Goal: Information Seeking & Learning: Learn about a topic

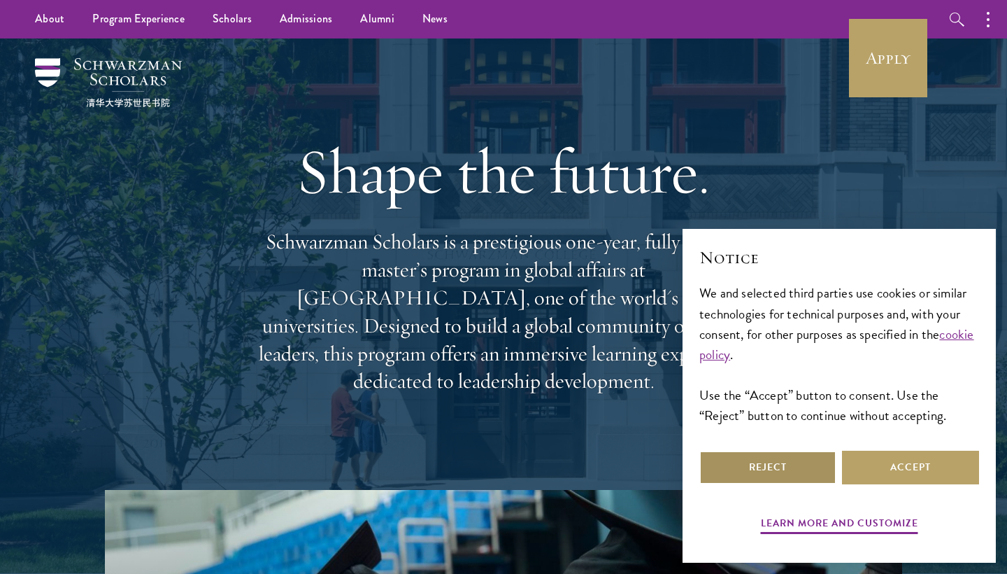
click at [774, 472] on button "Reject" at bounding box center [768, 467] width 137 height 34
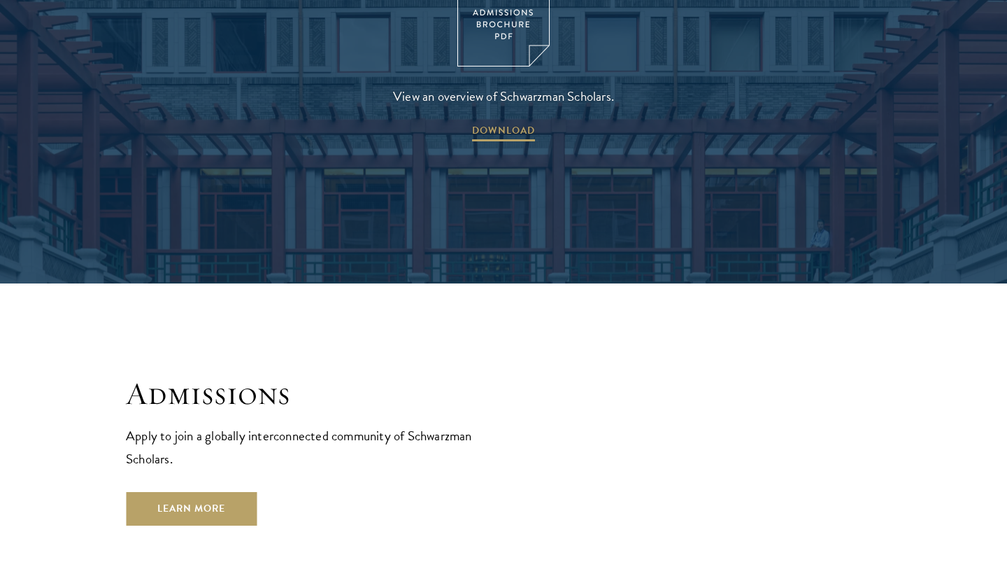
scroll to position [2408, 0]
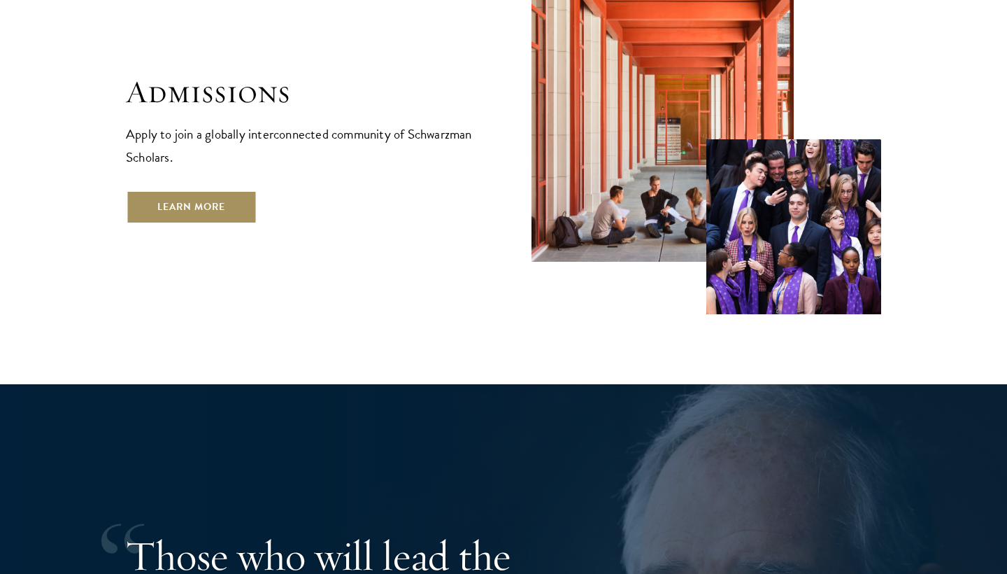
click at [212, 190] on link "Learn More" at bounding box center [191, 207] width 131 height 34
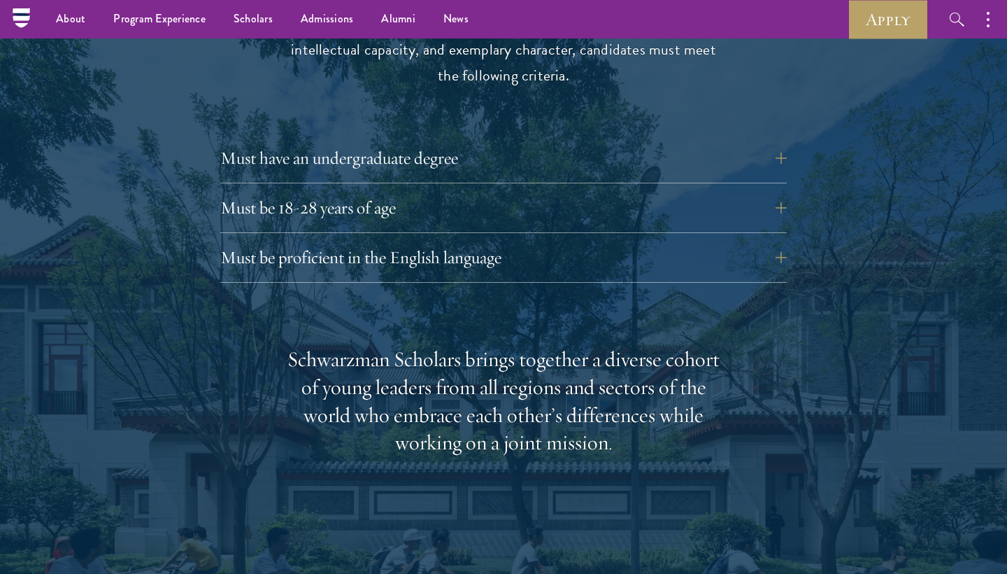
scroll to position [1936, 0]
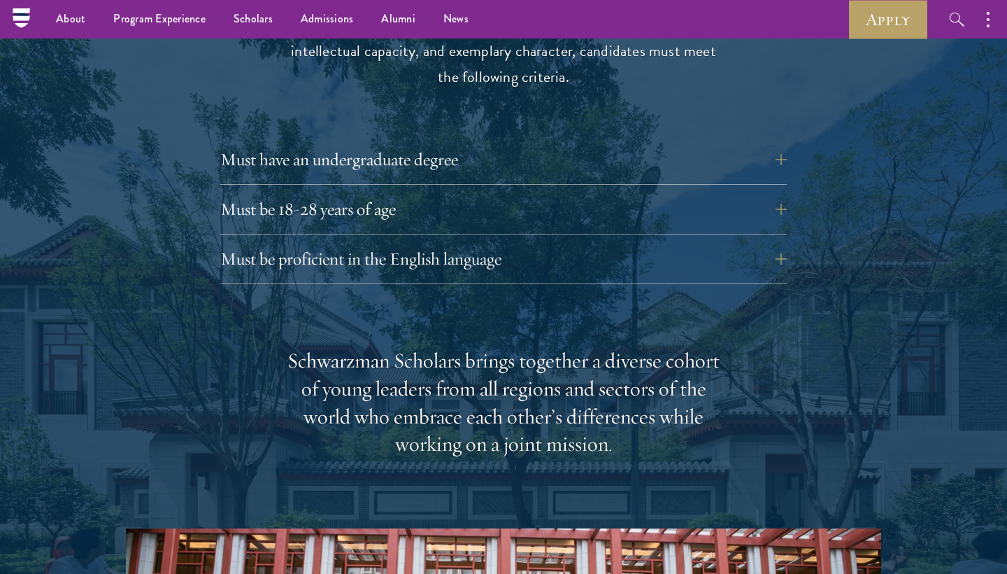
click at [267, 143] on div "Must have an undergraduate degree Applicants who are currently enrolled in unde…" at bounding box center [503, 164] width 567 height 42
click at [268, 143] on button "Must have an undergraduate degree" at bounding box center [514, 160] width 567 height 34
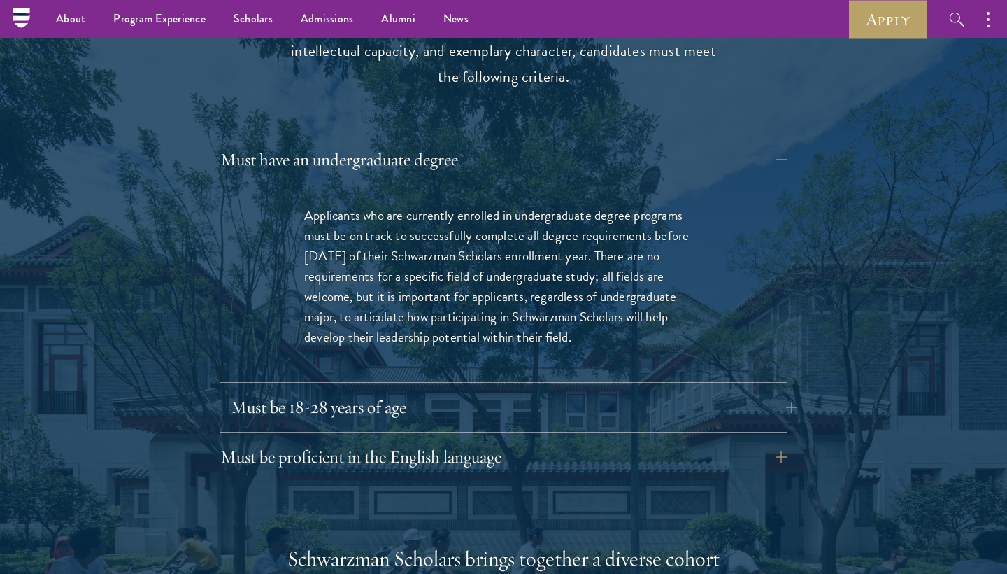
click at [314, 390] on button "Must be 18-28 years of age" at bounding box center [514, 407] width 567 height 34
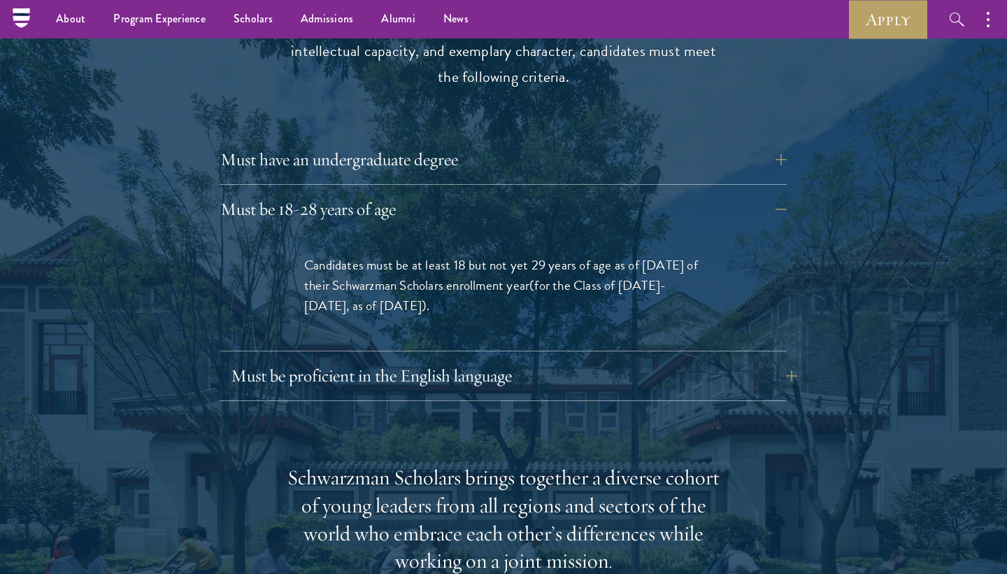
click at [315, 359] on button "Must be proficient in the English language" at bounding box center [514, 376] width 567 height 34
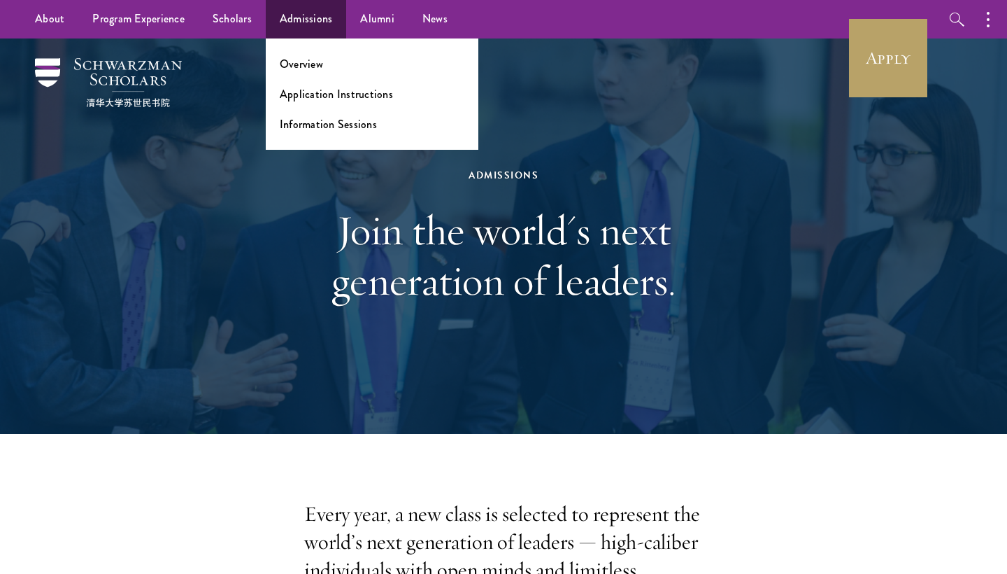
scroll to position [0, 0]
click at [293, 64] on link "Overview" at bounding box center [301, 64] width 43 height 16
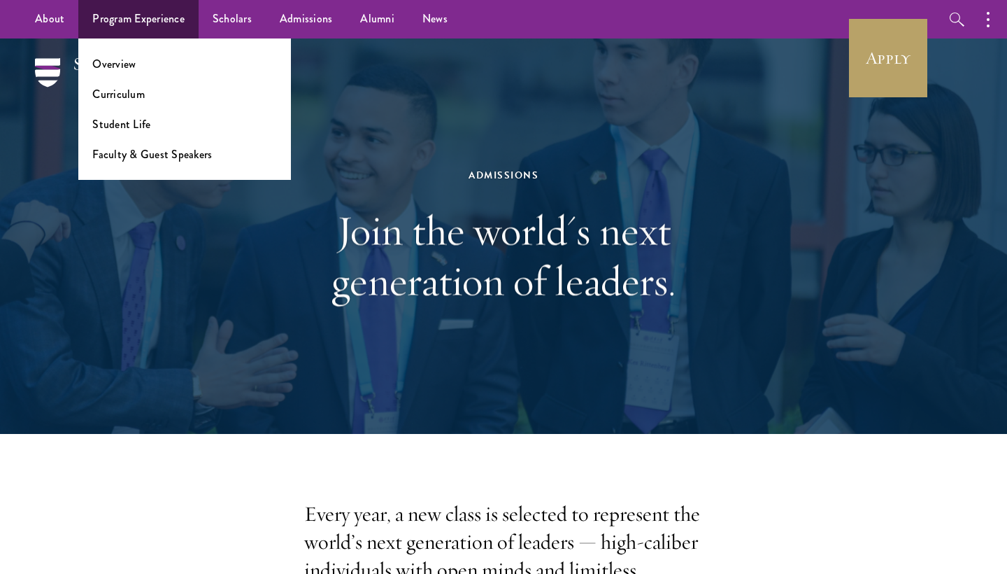
click at [146, 22] on link "Program Experience" at bounding box center [138, 19] width 120 height 38
